Goal: Task Accomplishment & Management: Manage account settings

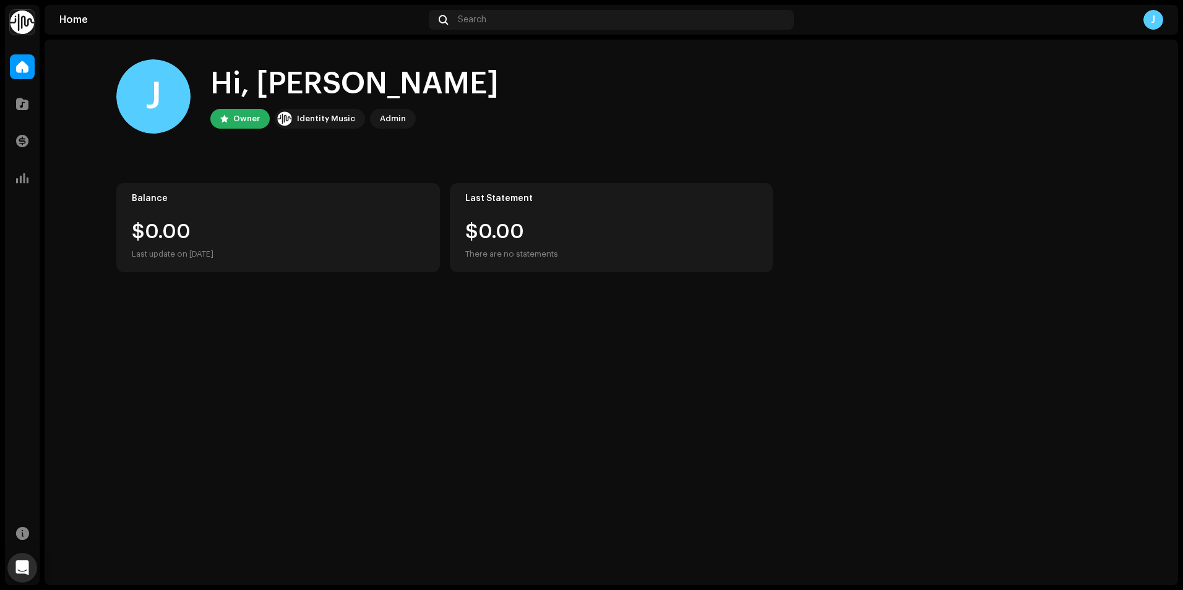
click at [380, 111] on div "Admin" at bounding box center [393, 118] width 26 height 15
click at [380, 125] on div "Admin" at bounding box center [393, 118] width 26 height 15
click at [395, 112] on div "Admin" at bounding box center [393, 118] width 26 height 15
click at [6, 104] on div "Catalog" at bounding box center [22, 104] width 35 height 35
click at [19, 109] on span at bounding box center [22, 104] width 12 height 10
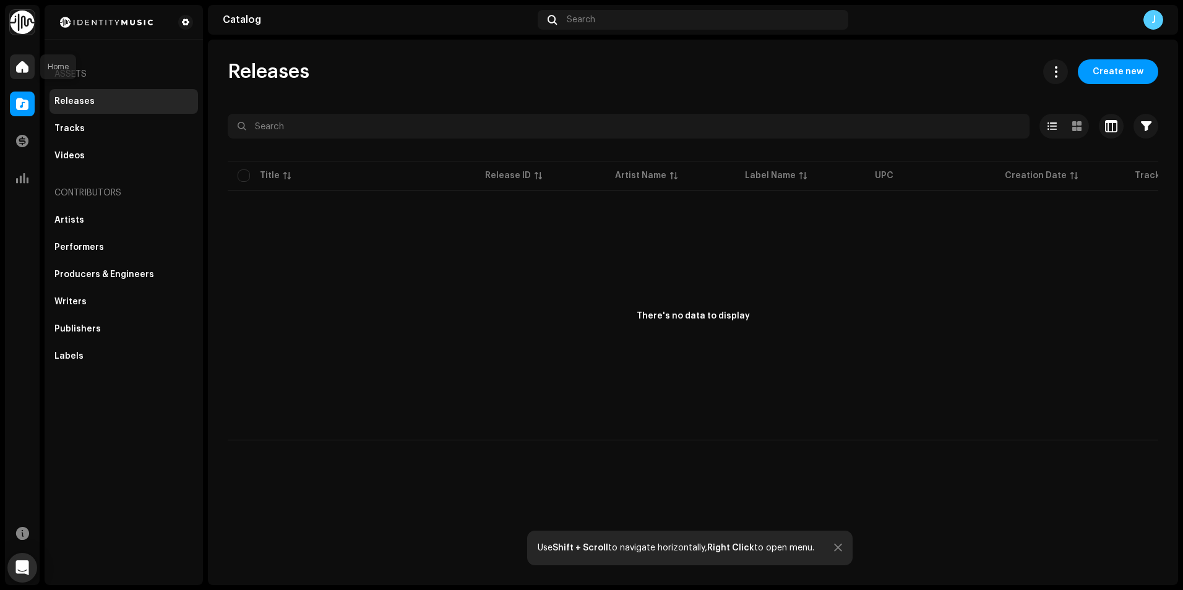
click at [16, 65] on span at bounding box center [22, 67] width 12 height 10
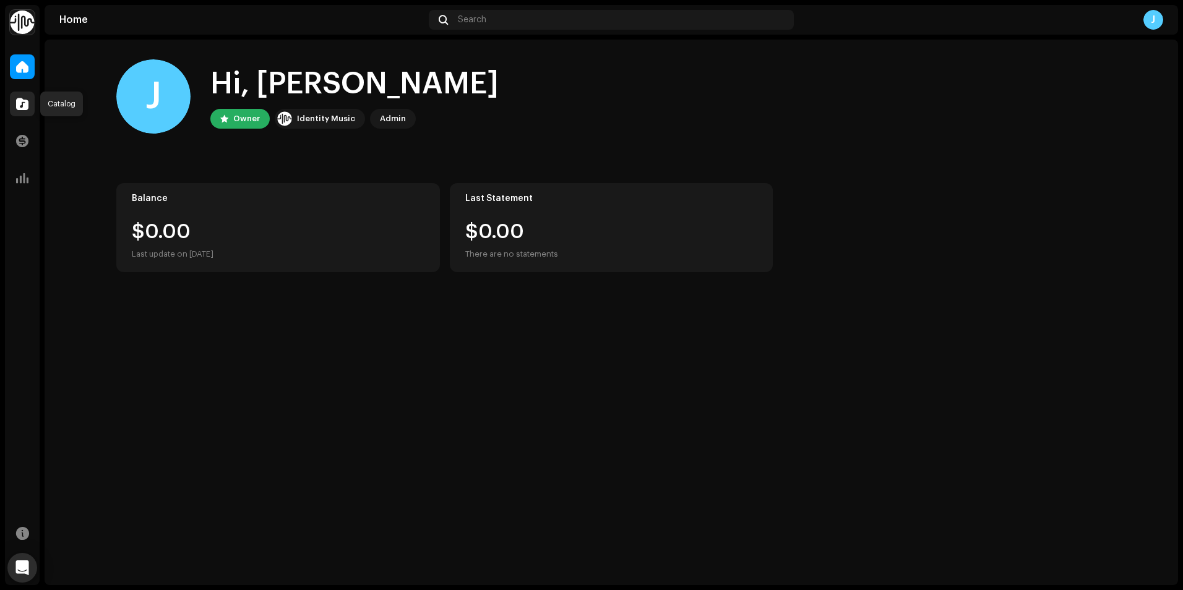
click at [20, 108] on span at bounding box center [22, 104] width 12 height 10
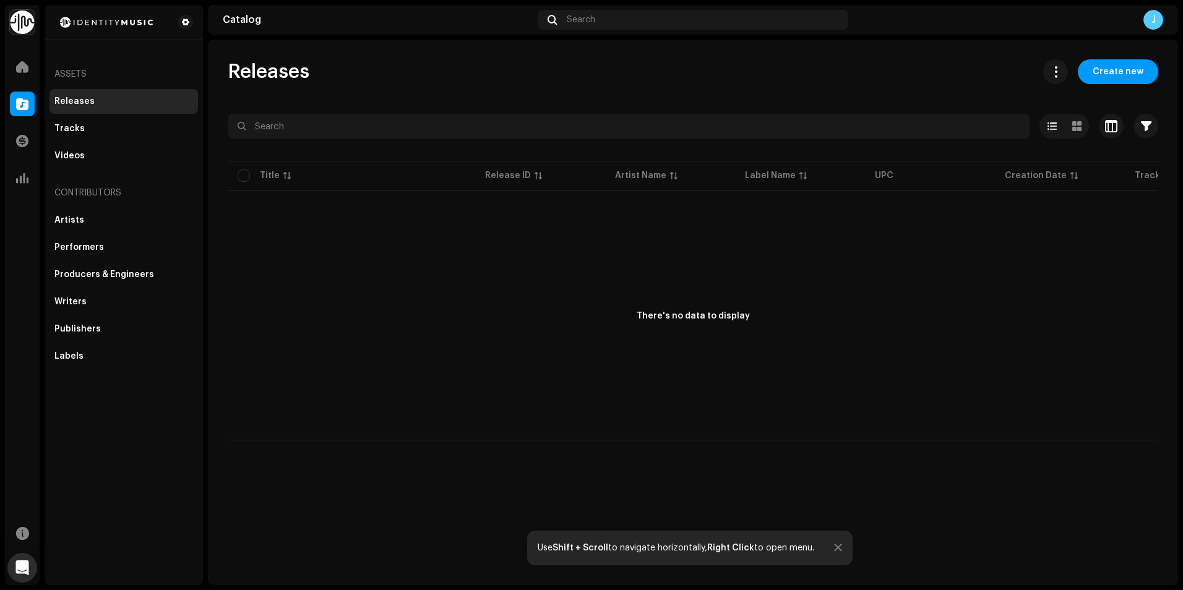
click at [1157, 21] on div "J" at bounding box center [1153, 20] width 20 height 20
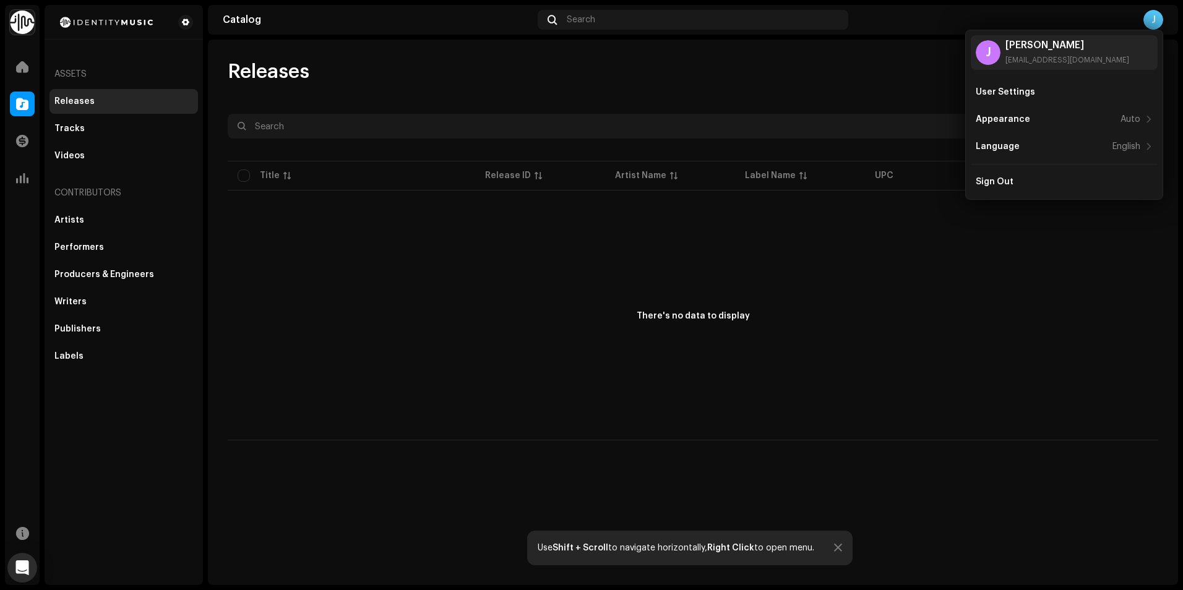
click at [925, 66] on div "Releases Create new" at bounding box center [693, 71] width 930 height 25
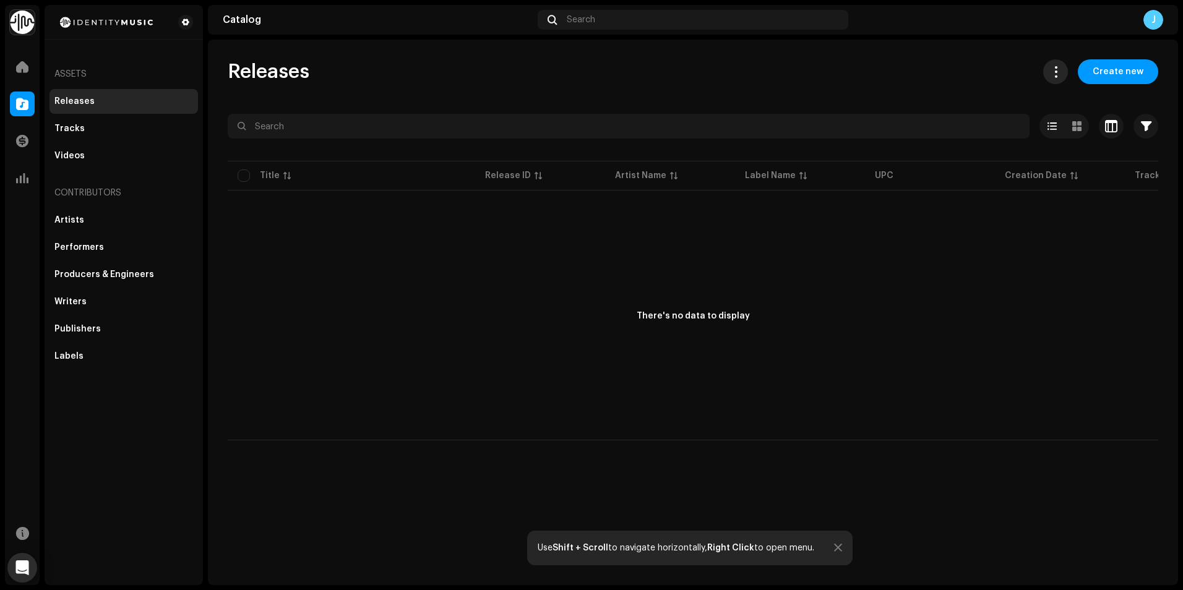
click at [1058, 77] on span at bounding box center [1056, 72] width 12 height 10
click at [987, 64] on div "Releases Create new" at bounding box center [693, 71] width 930 height 25
click at [186, 22] on span at bounding box center [185, 22] width 7 height 10
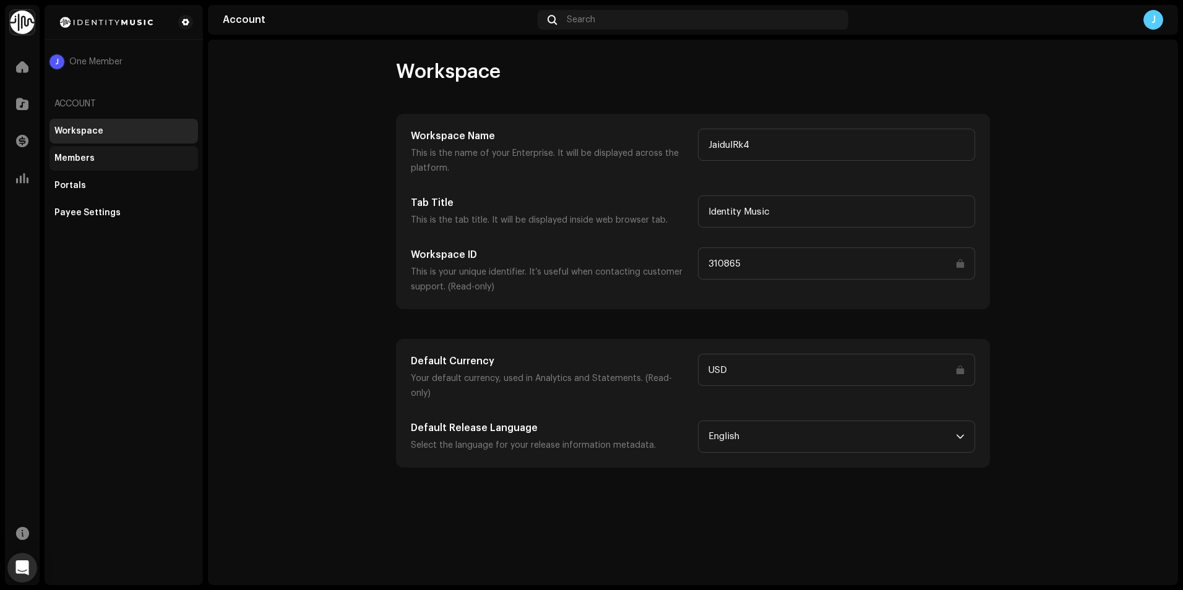
click at [78, 154] on div "Members" at bounding box center [74, 158] width 40 height 10
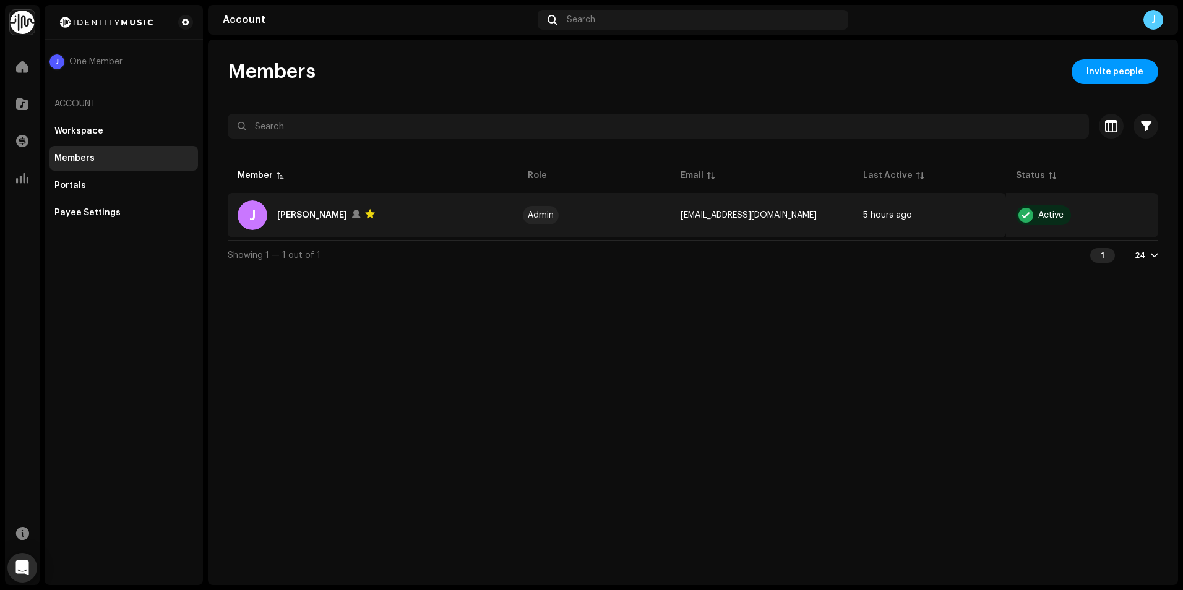
click at [732, 208] on td "[EMAIL_ADDRESS][DOMAIN_NAME]" at bounding box center [761, 215] width 183 height 45
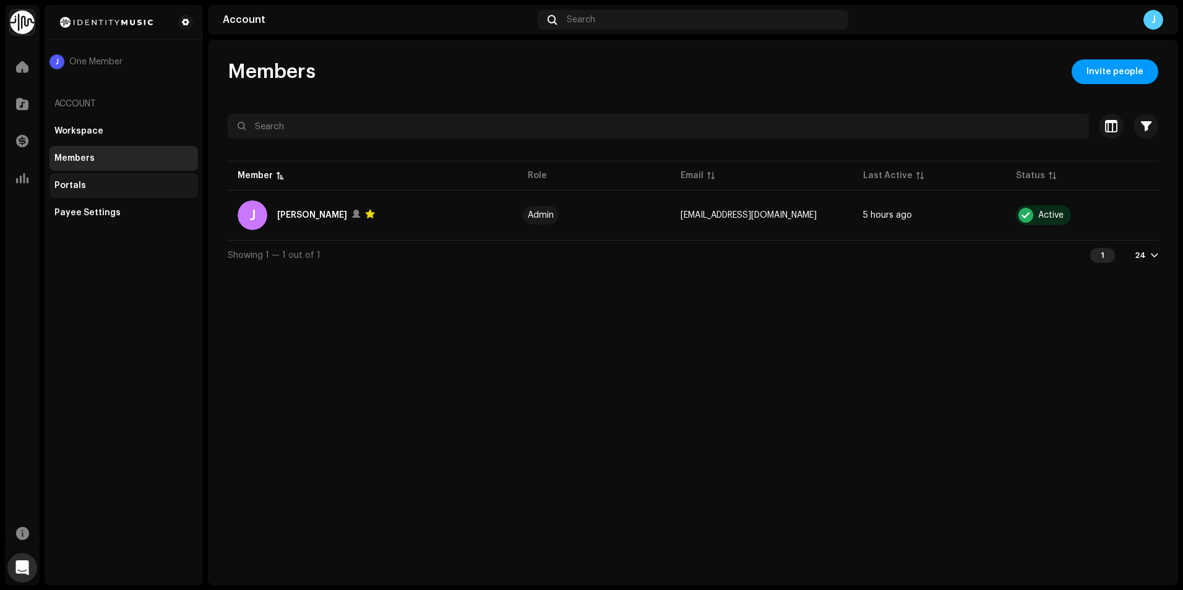
click at [116, 179] on div "Portals" at bounding box center [123, 185] width 148 height 25
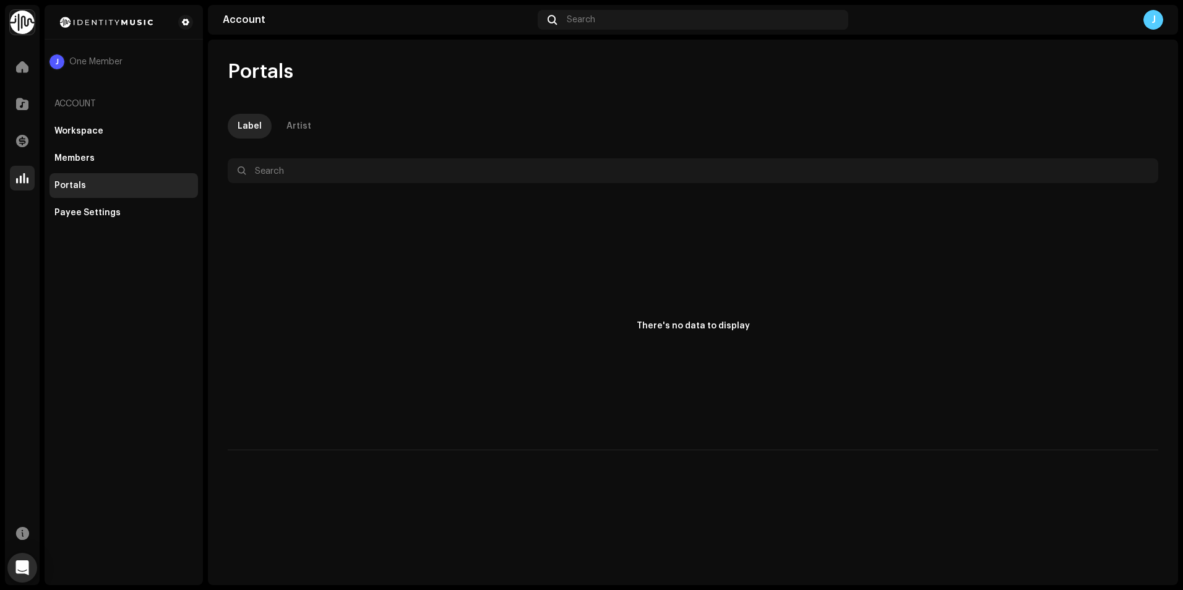
click at [20, 169] on div at bounding box center [22, 178] width 25 height 25
click at [76, 63] on span "One Member" at bounding box center [95, 62] width 53 height 10
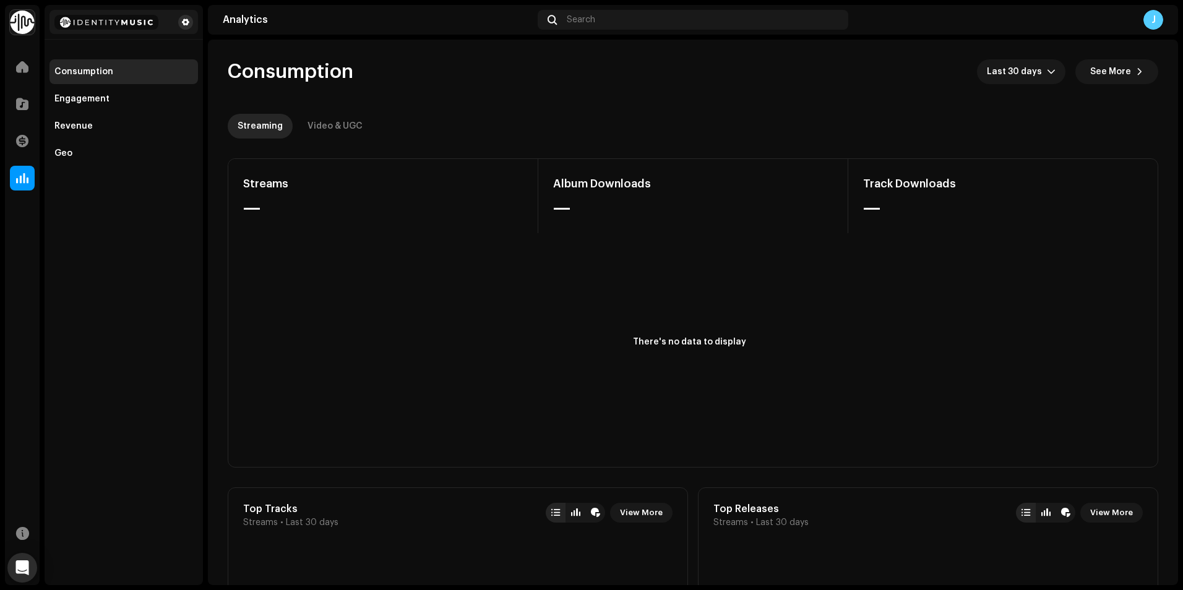
click at [191, 23] on button at bounding box center [185, 22] width 15 height 15
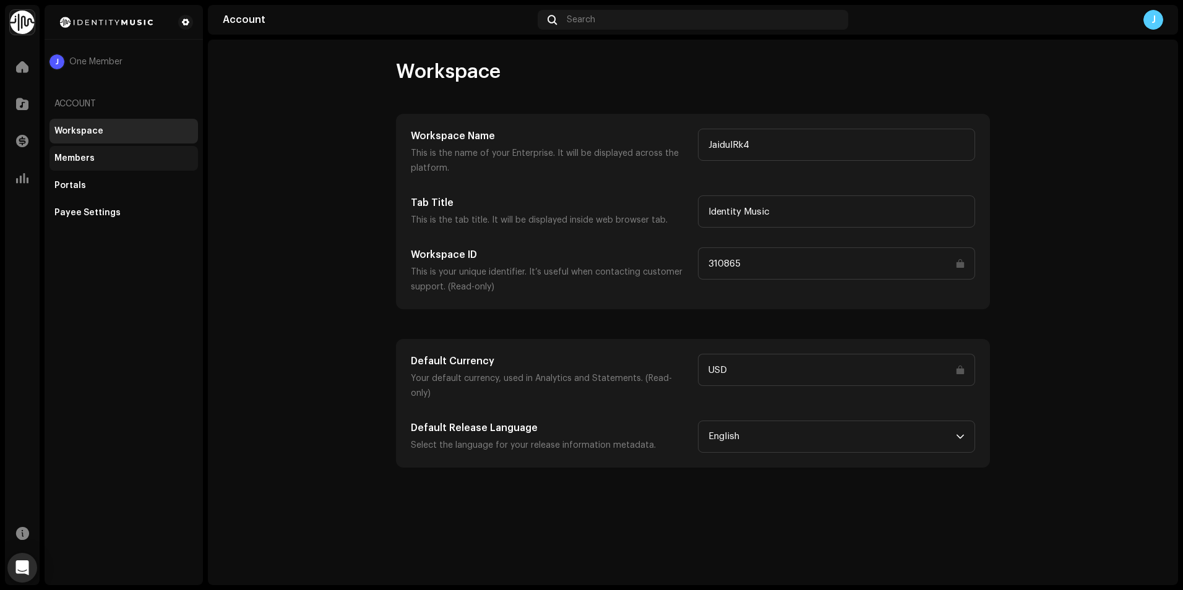
click at [124, 156] on div "Members" at bounding box center [123, 158] width 139 height 10
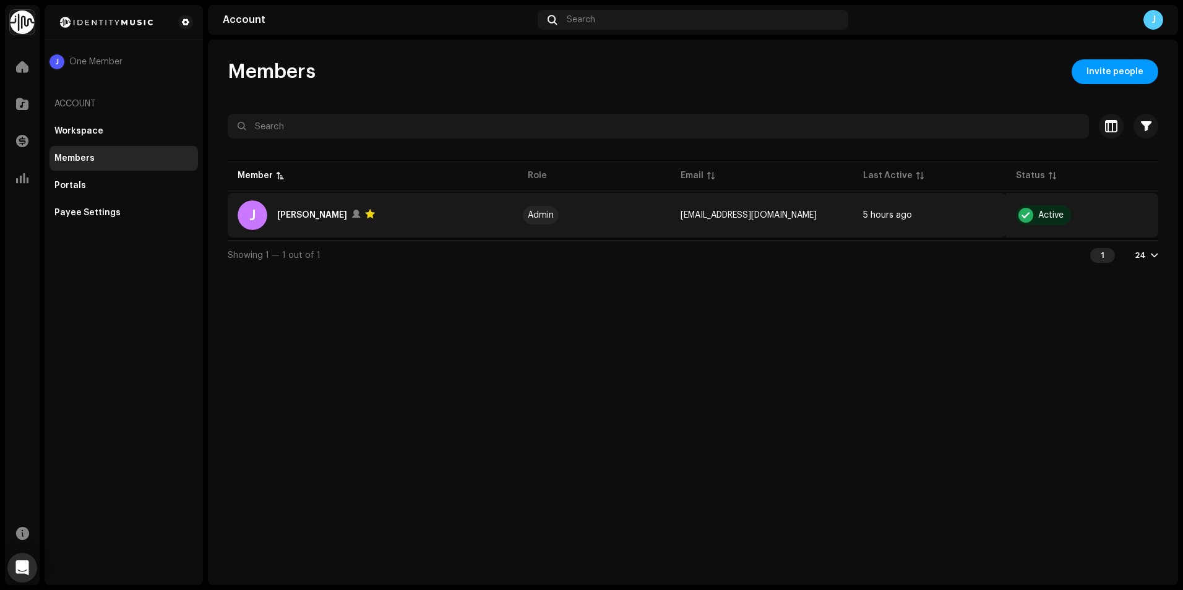
click at [750, 207] on td "[EMAIL_ADDRESS][DOMAIN_NAME]" at bounding box center [761, 215] width 183 height 45
click at [732, 220] on td "[EMAIL_ADDRESS][DOMAIN_NAME]" at bounding box center [761, 215] width 183 height 45
click at [731, 220] on td "[EMAIL_ADDRESS][DOMAIN_NAME]" at bounding box center [761, 215] width 183 height 45
click at [745, 211] on span "[EMAIL_ADDRESS][DOMAIN_NAME]" at bounding box center [748, 215] width 136 height 9
click at [745, 210] on td "[EMAIL_ADDRESS][DOMAIN_NAME]" at bounding box center [761, 215] width 183 height 45
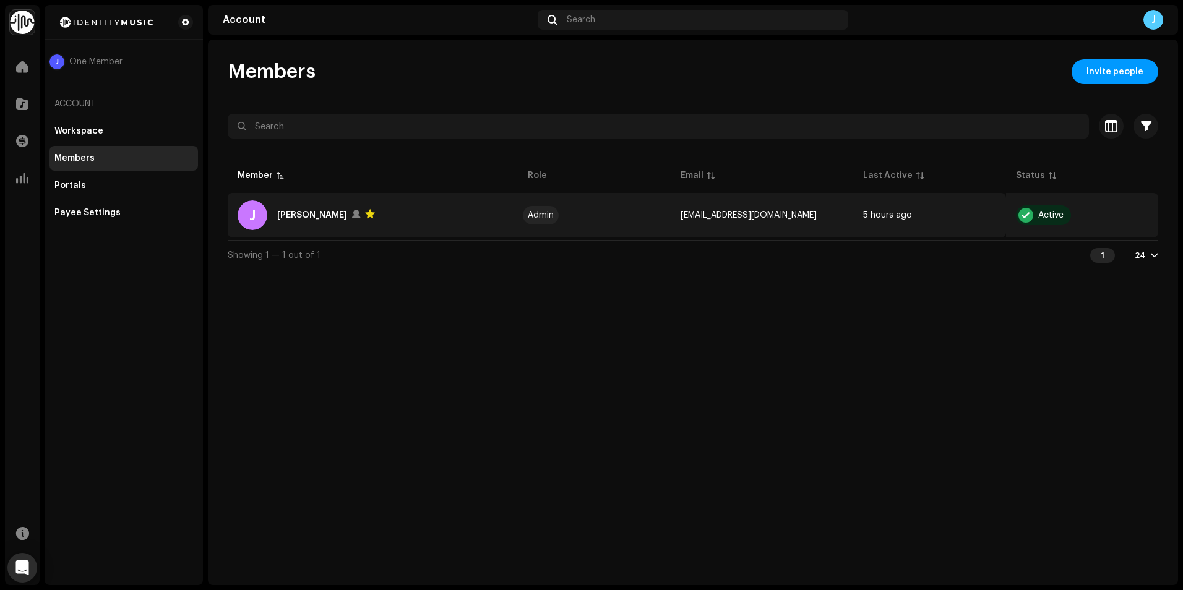
drag, startPoint x: 745, startPoint y: 210, endPoint x: 815, endPoint y: 233, distance: 74.1
click at [802, 234] on td "[EMAIL_ADDRESS][DOMAIN_NAME]" at bounding box center [761, 215] width 183 height 45
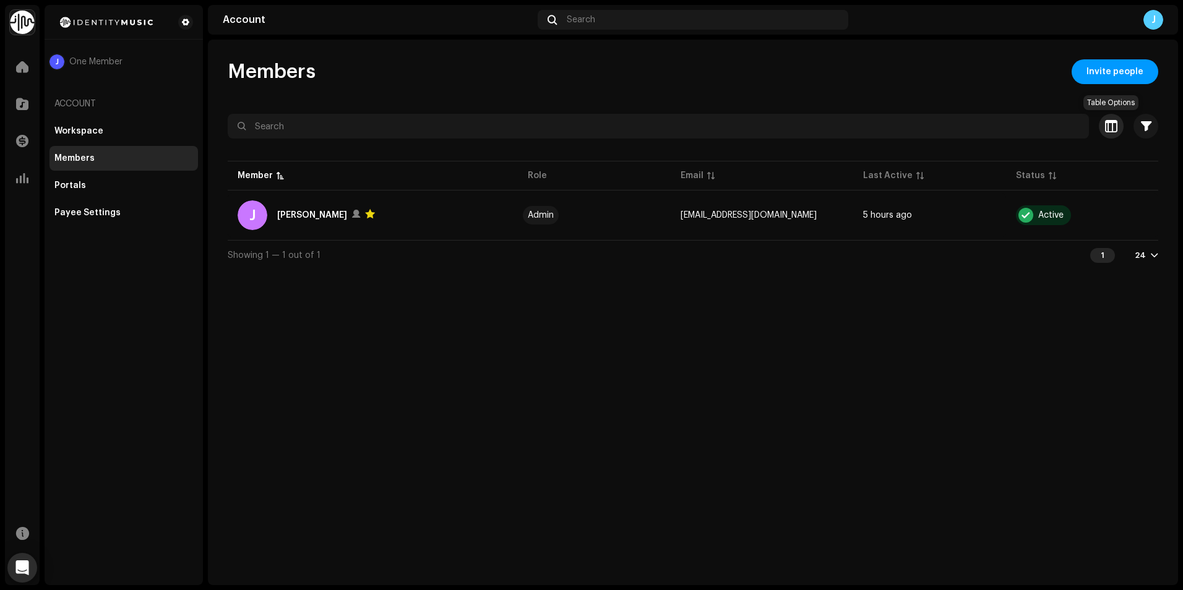
click at [1119, 131] on button "button" at bounding box center [1110, 126] width 25 height 25
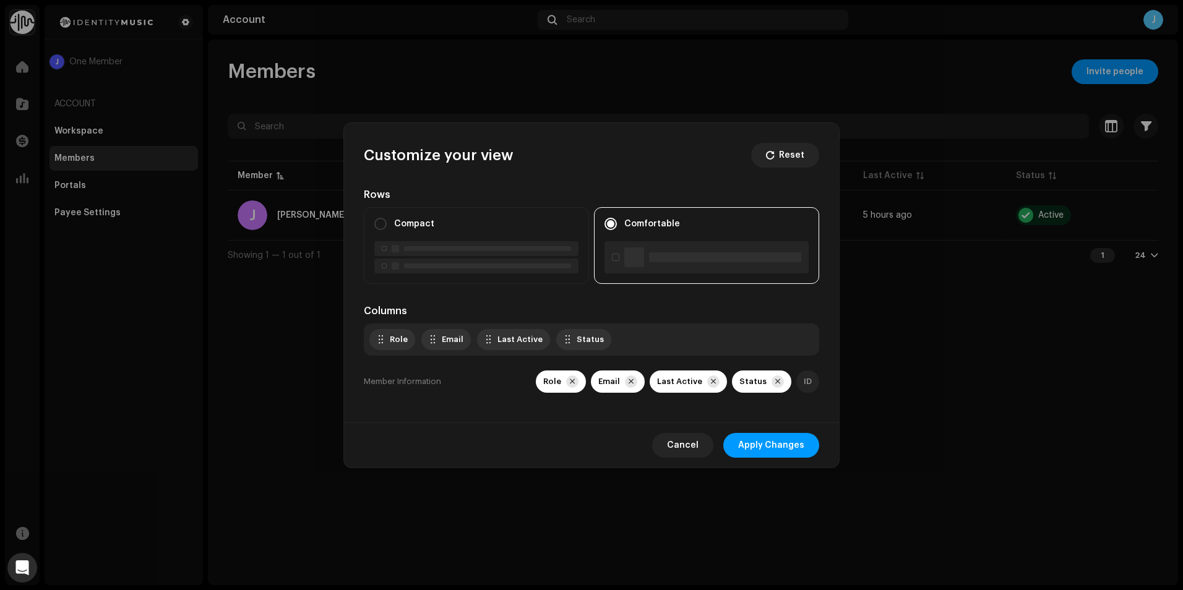
click at [687, 447] on span "Cancel" at bounding box center [683, 445] width 32 height 25
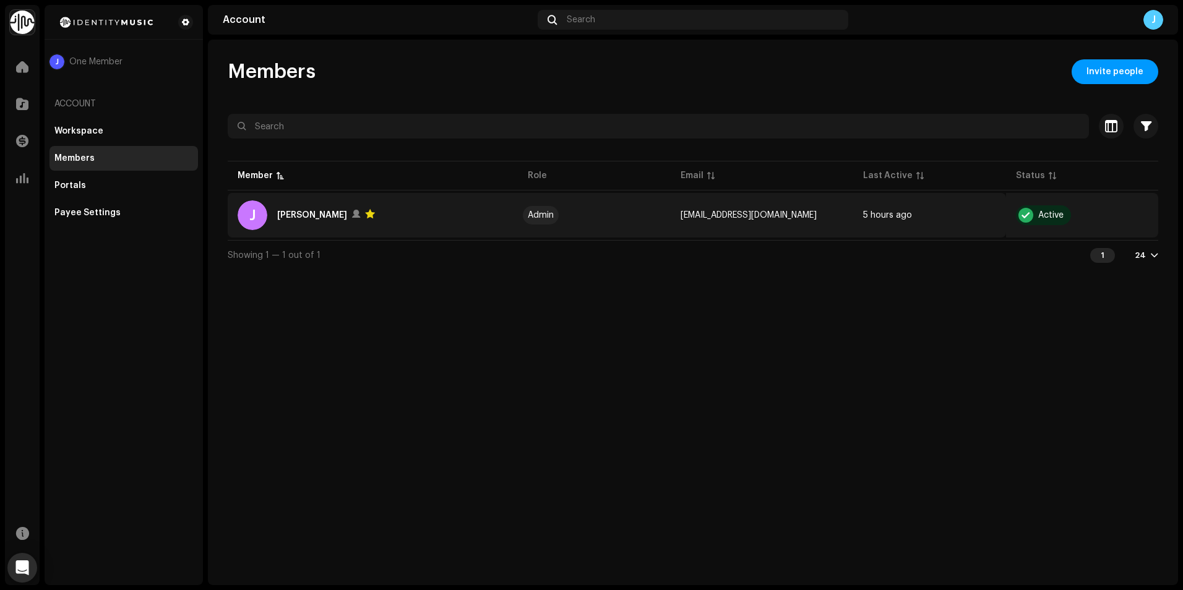
click at [265, 220] on div "J" at bounding box center [253, 215] width 30 height 30
click at [285, 213] on div "[PERSON_NAME]" at bounding box center [312, 215] width 70 height 15
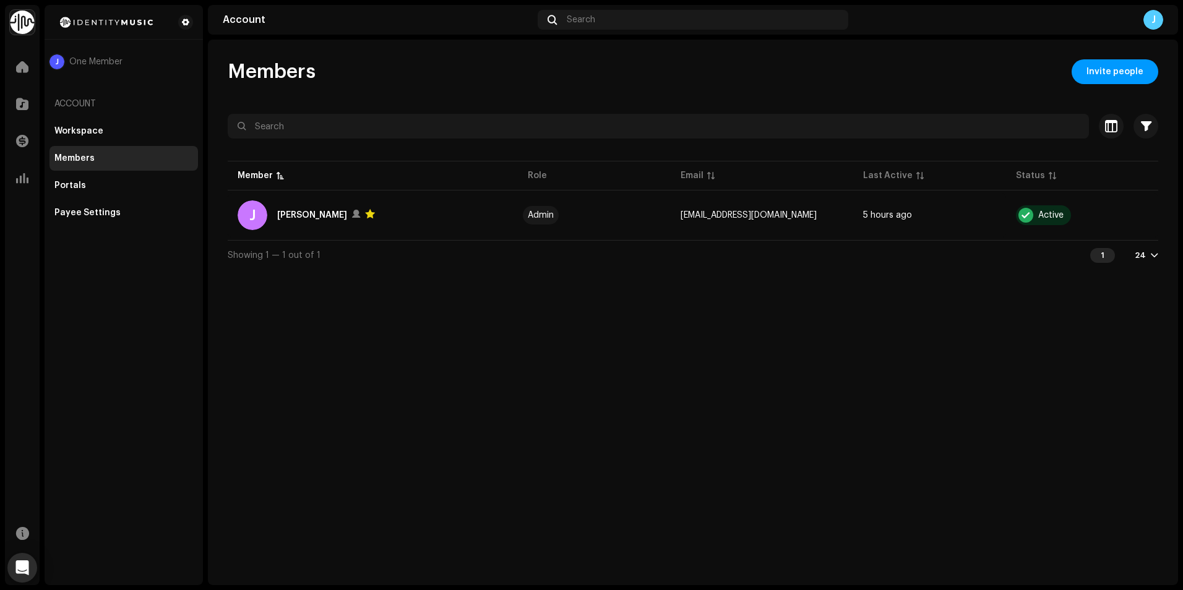
click at [25, 29] on img at bounding box center [22, 22] width 25 height 25
click at [147, 30] on span at bounding box center [146, 28] width 7 height 10
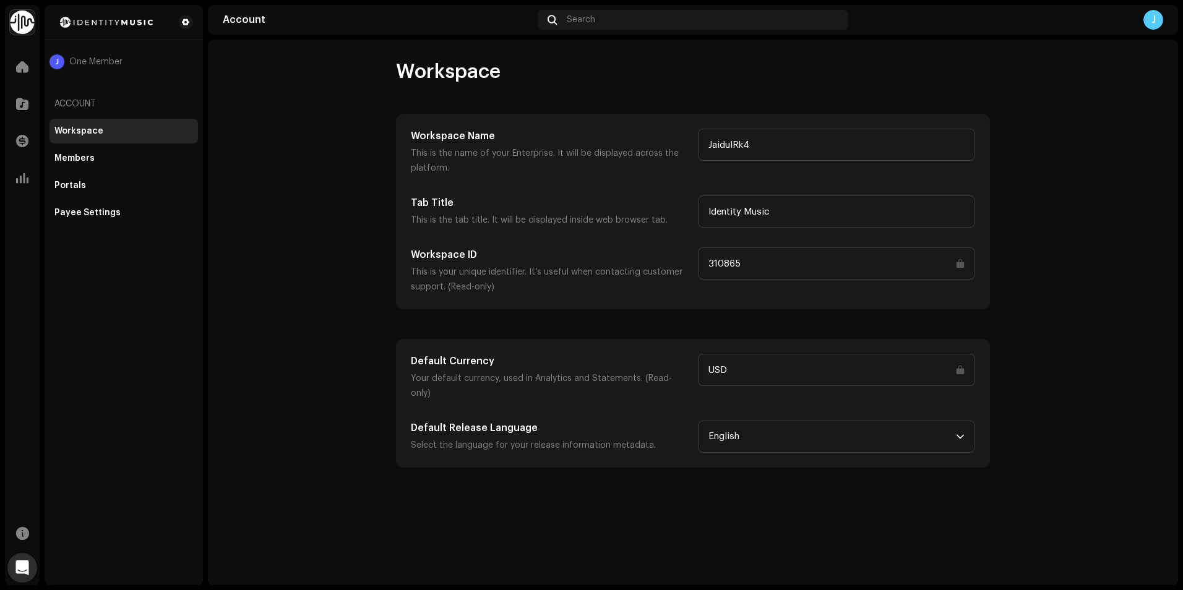
click at [959, 265] on input "310865" at bounding box center [836, 263] width 277 height 32
click at [316, 272] on account-workspace "Workspace Workspace Name This is the name of your Enterprise. It will be displa…" at bounding box center [693, 263] width 970 height 408
click at [114, 103] on div "Account" at bounding box center [123, 104] width 148 height 30
click at [26, 63] on span at bounding box center [22, 67] width 12 height 10
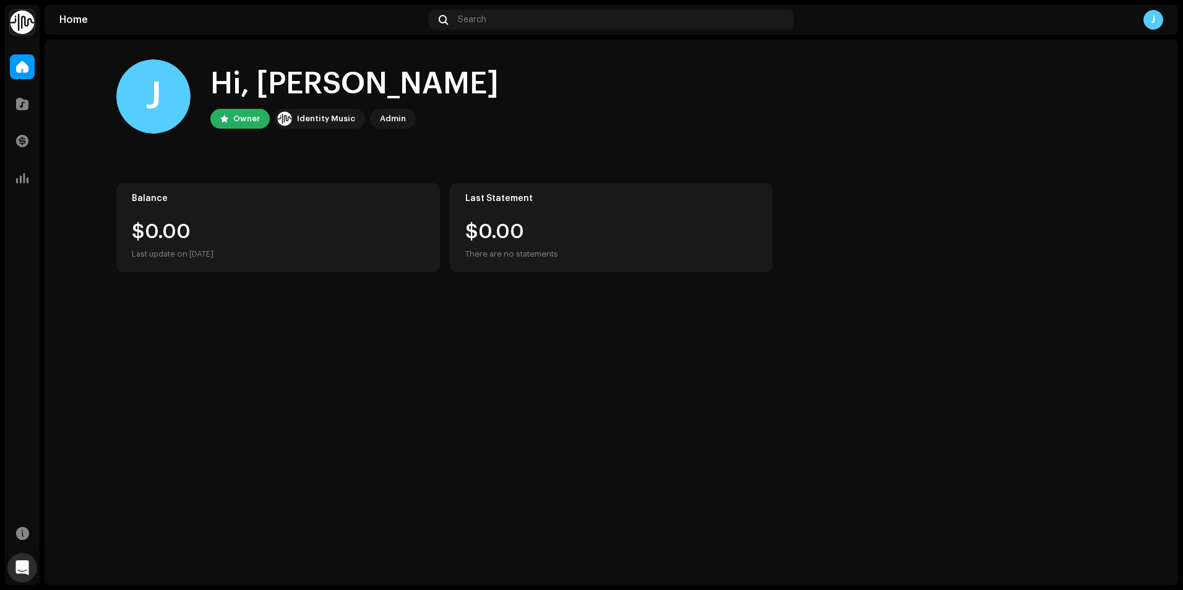
click at [224, 119] on div at bounding box center [224, 119] width 8 height 10
